Goal: Navigation & Orientation: Find specific page/section

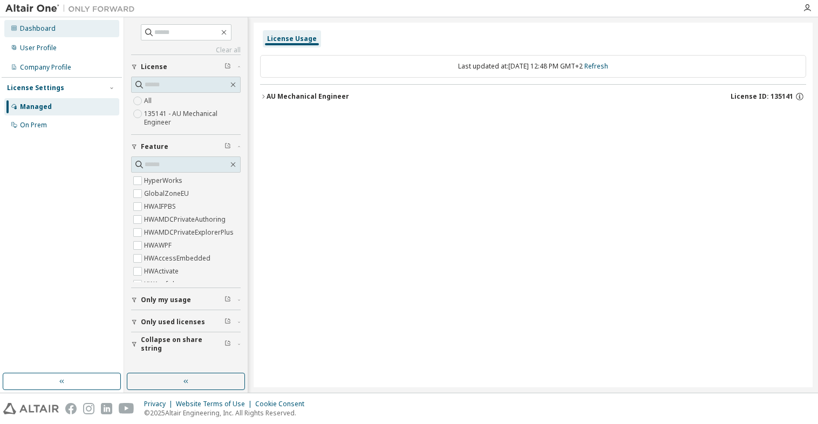
click at [59, 29] on div "Dashboard" at bounding box center [61, 28] width 115 height 17
